Goal: Find specific page/section: Find specific page/section

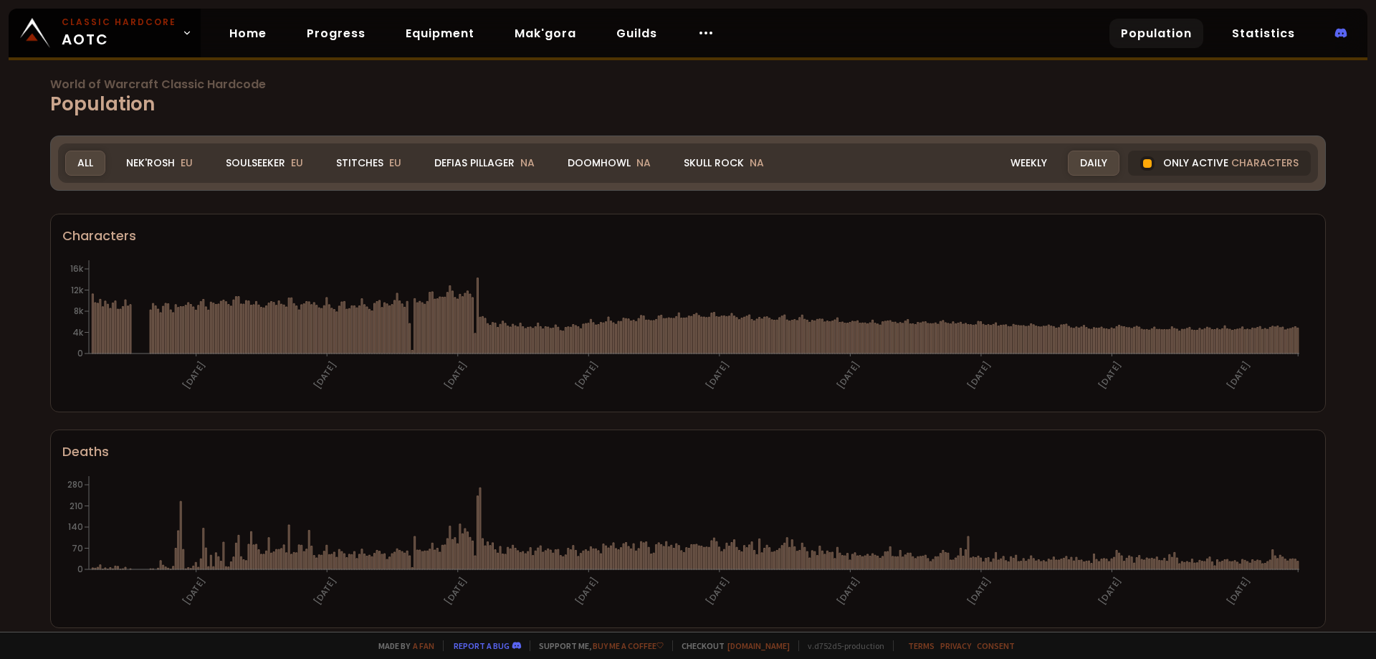
drag, startPoint x: 621, startPoint y: 155, endPoint x: 583, endPoint y: 143, distance: 40.6
click at [621, 154] on div "Doomhowl NA" at bounding box center [610, 163] width 108 height 25
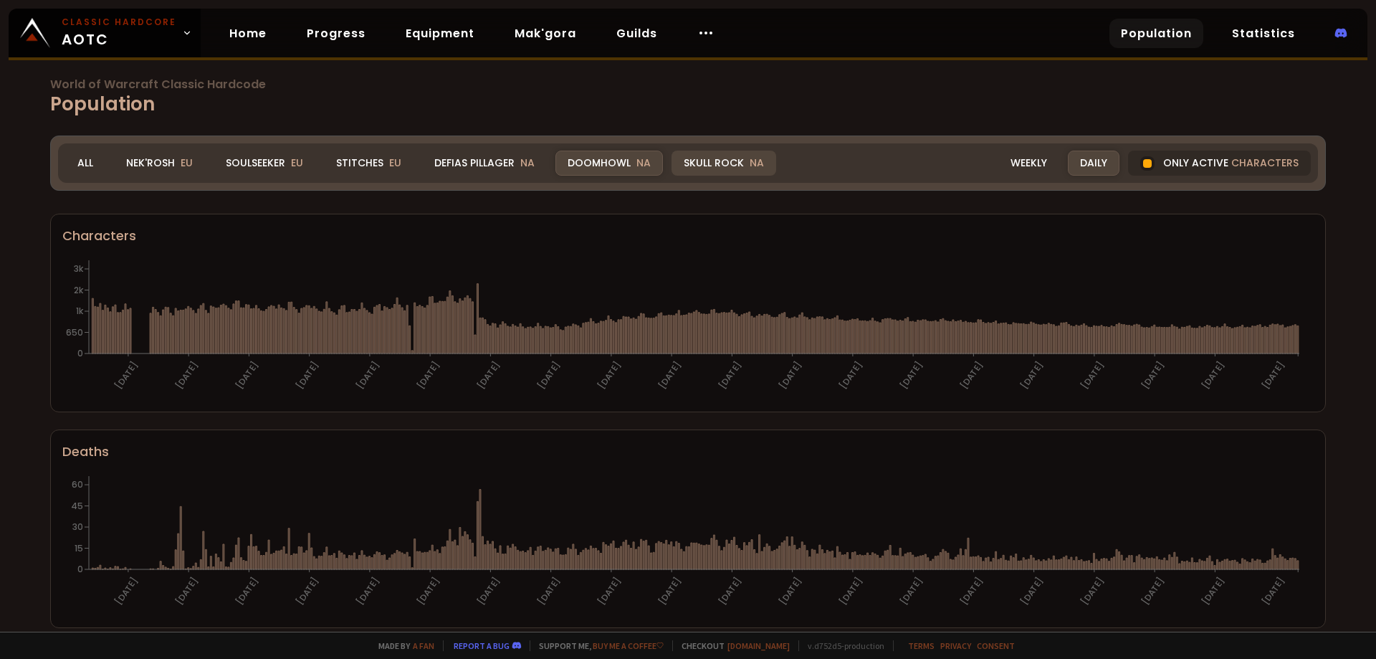
click at [718, 161] on div "Skull Rock NA" at bounding box center [724, 163] width 105 height 25
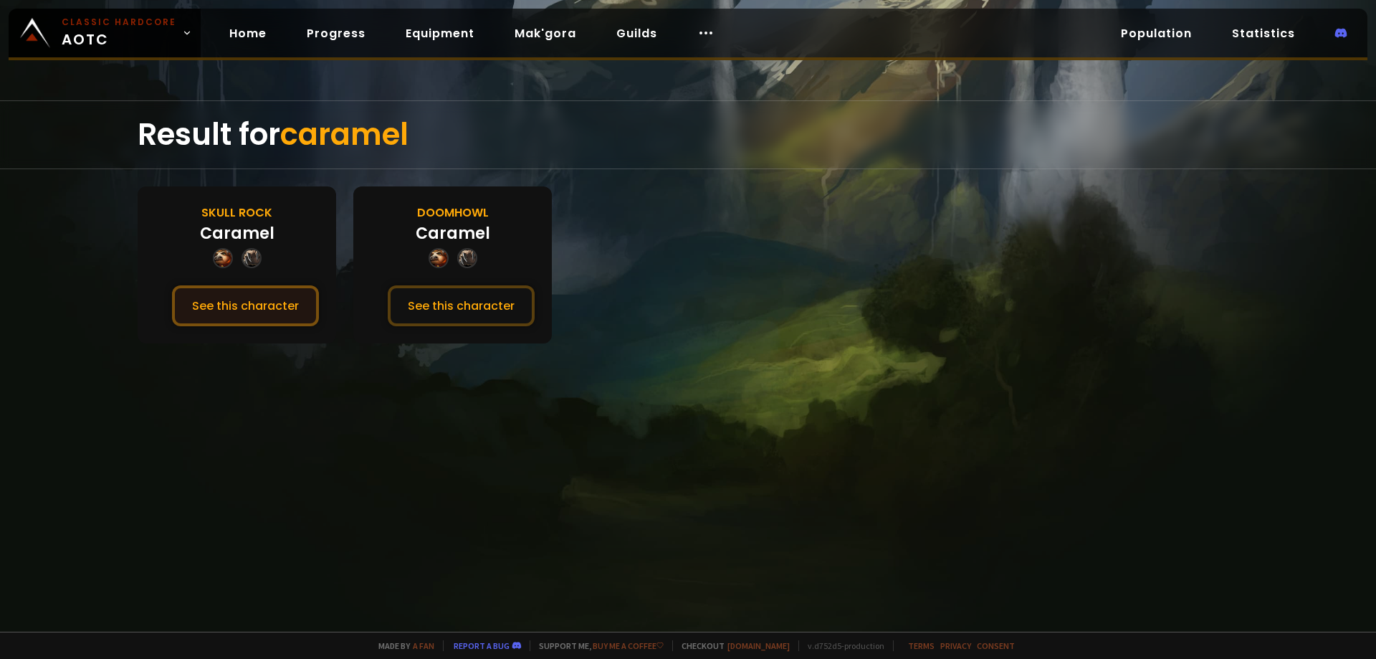
click at [246, 302] on button "See this character" at bounding box center [245, 305] width 147 height 41
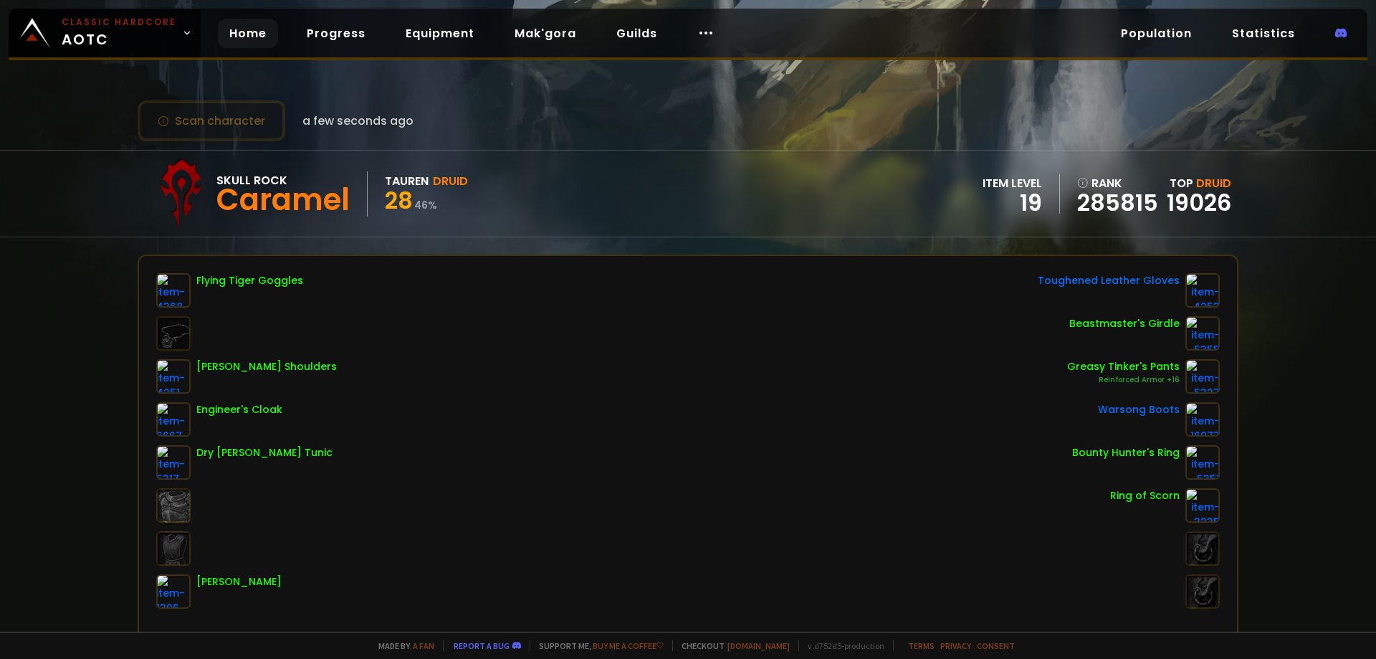
click at [239, 30] on link "Home" at bounding box center [248, 33] width 60 height 29
